Goal: Communication & Community: Answer question/provide support

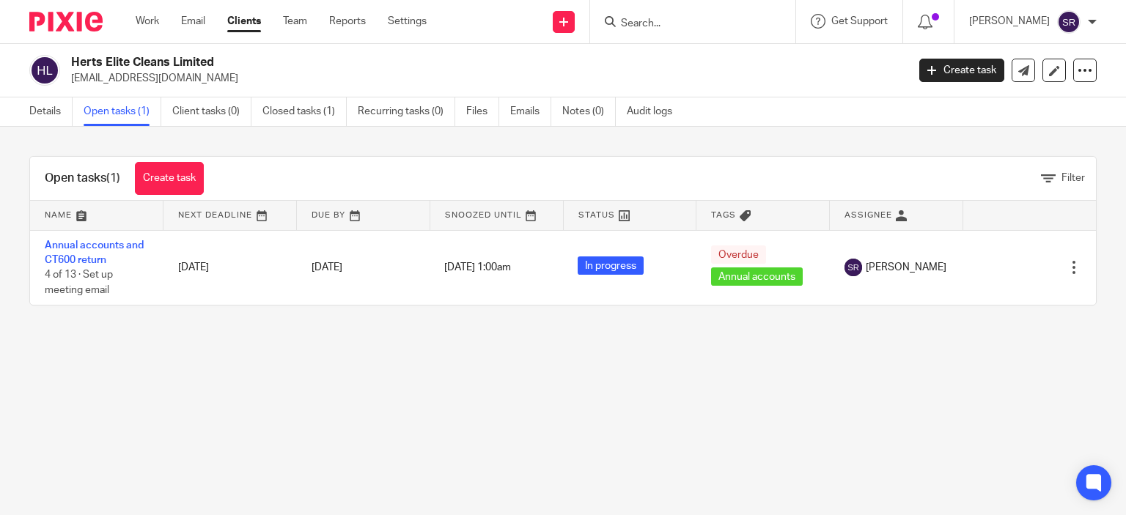
click at [682, 26] on input "Search" at bounding box center [685, 24] width 132 height 13
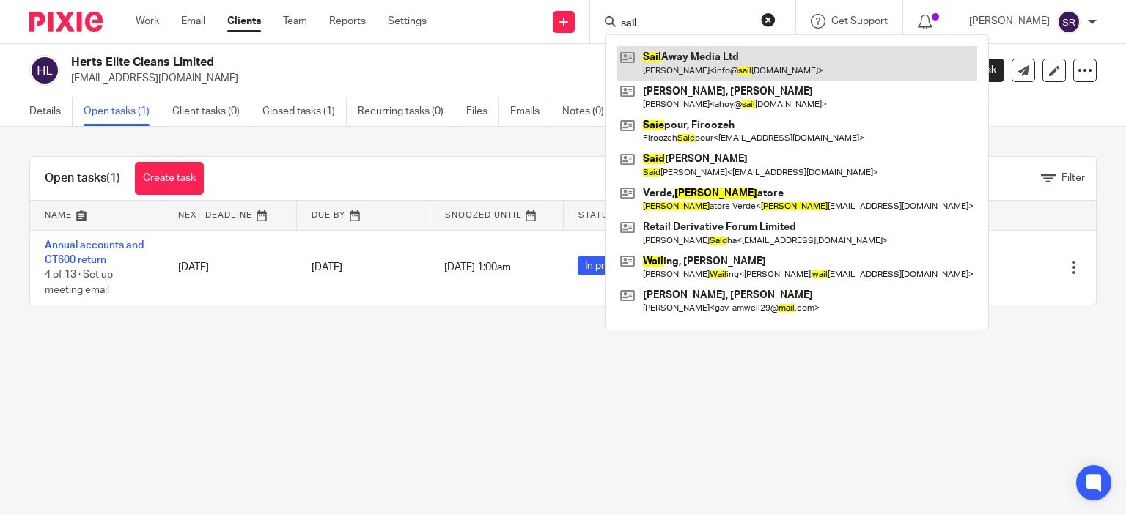
type input "sail"
click at [704, 64] on link at bounding box center [796, 63] width 361 height 34
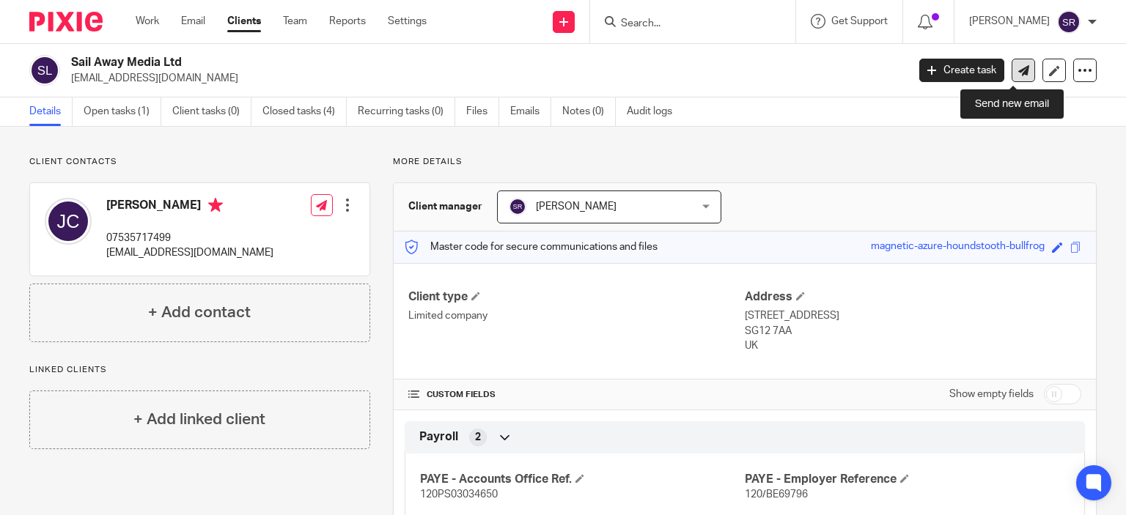
click at [1020, 61] on link at bounding box center [1022, 70] width 23 height 23
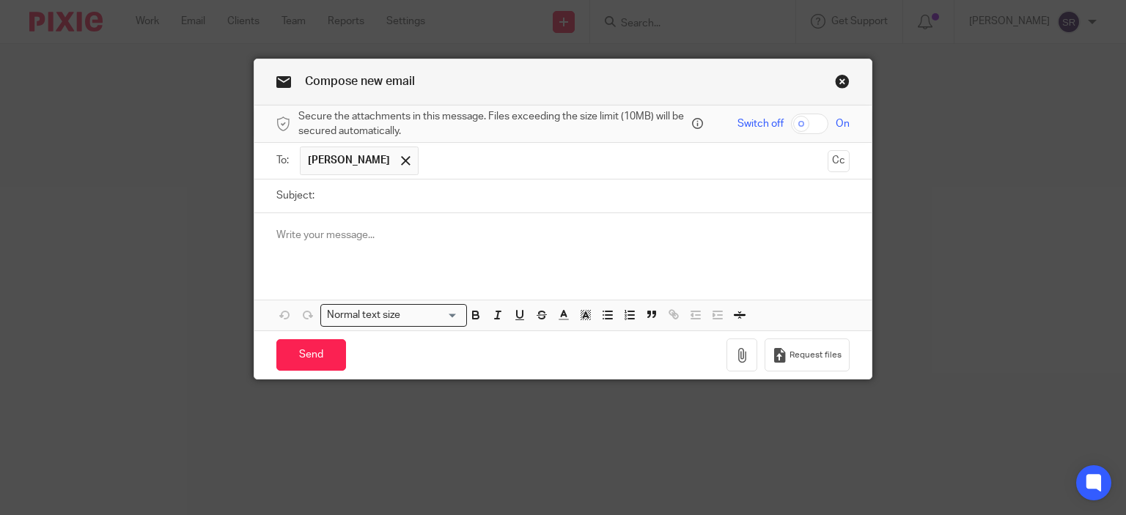
click at [322, 196] on input "Subject:" at bounding box center [586, 196] width 528 height 33
type input "VAT QE 31.07.25"
click at [339, 242] on p at bounding box center [563, 235] width 574 height 15
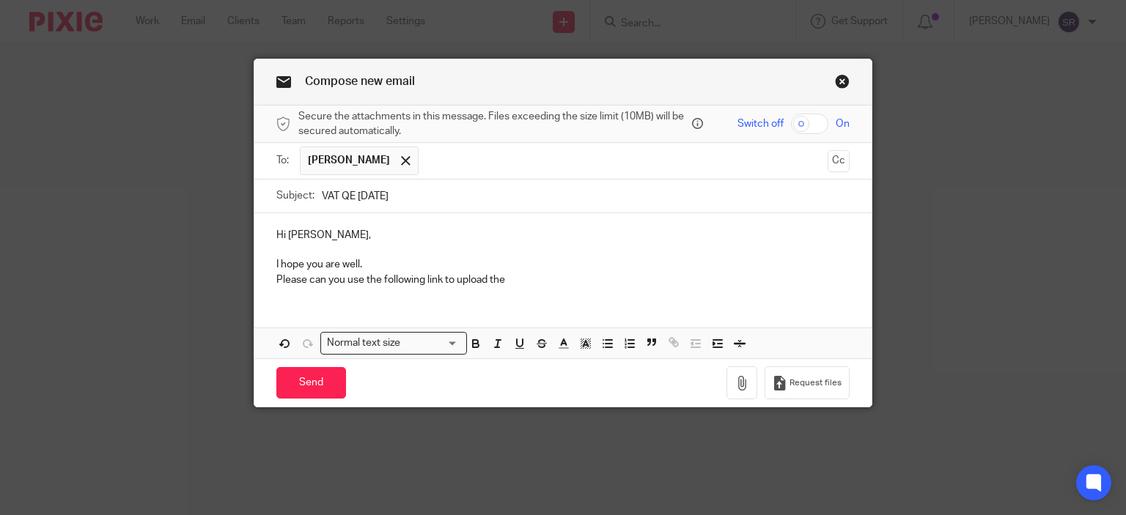
click at [371, 262] on p "I hope you are well." at bounding box center [563, 264] width 574 height 15
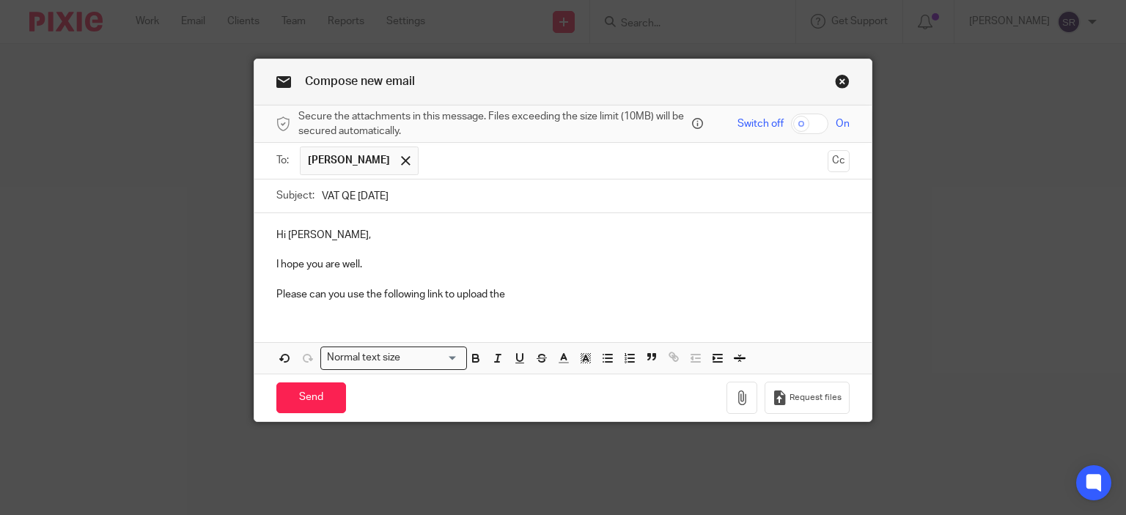
click at [519, 290] on p "Please can you use the following link to upload the" at bounding box center [563, 294] width 574 height 15
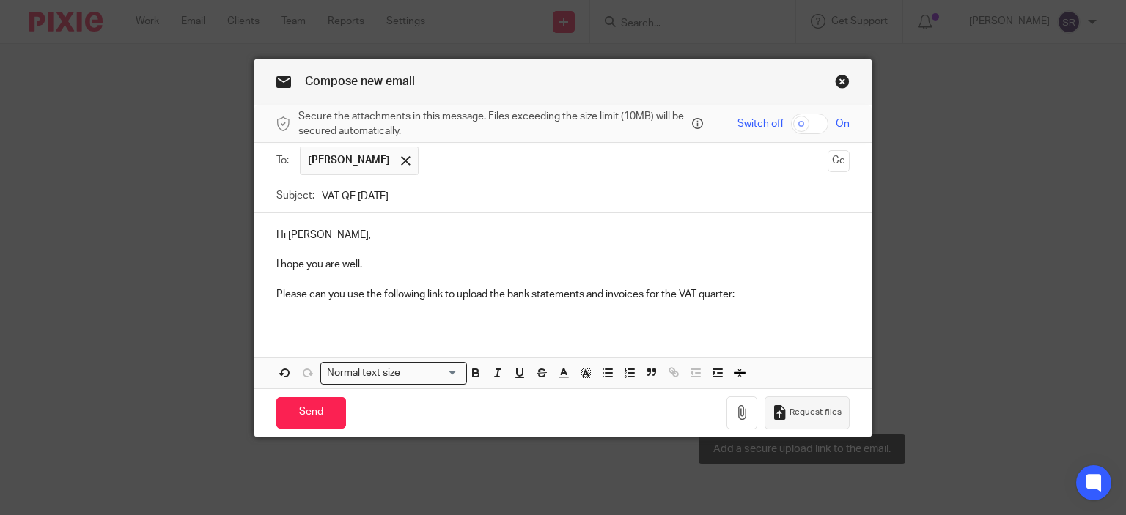
click at [789, 410] on span "Request files" at bounding box center [815, 413] width 52 height 12
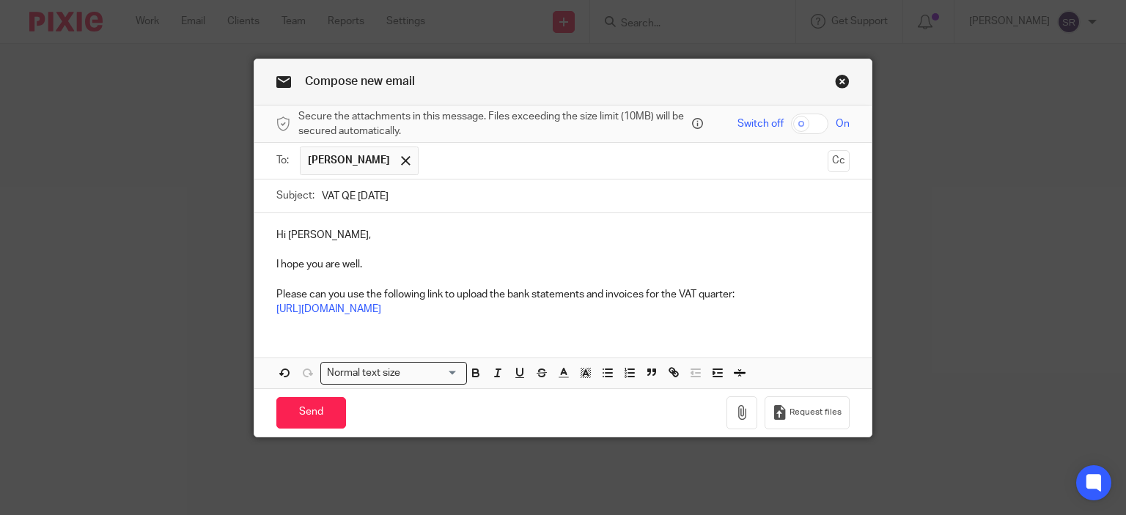
click at [451, 291] on p "Please can you use the following link to upload the bank statements and invoice…" at bounding box center [563, 294] width 574 height 15
click at [312, 413] on input "Send" at bounding box center [311, 413] width 70 height 32
